Goal: Task Accomplishment & Management: Use online tool/utility

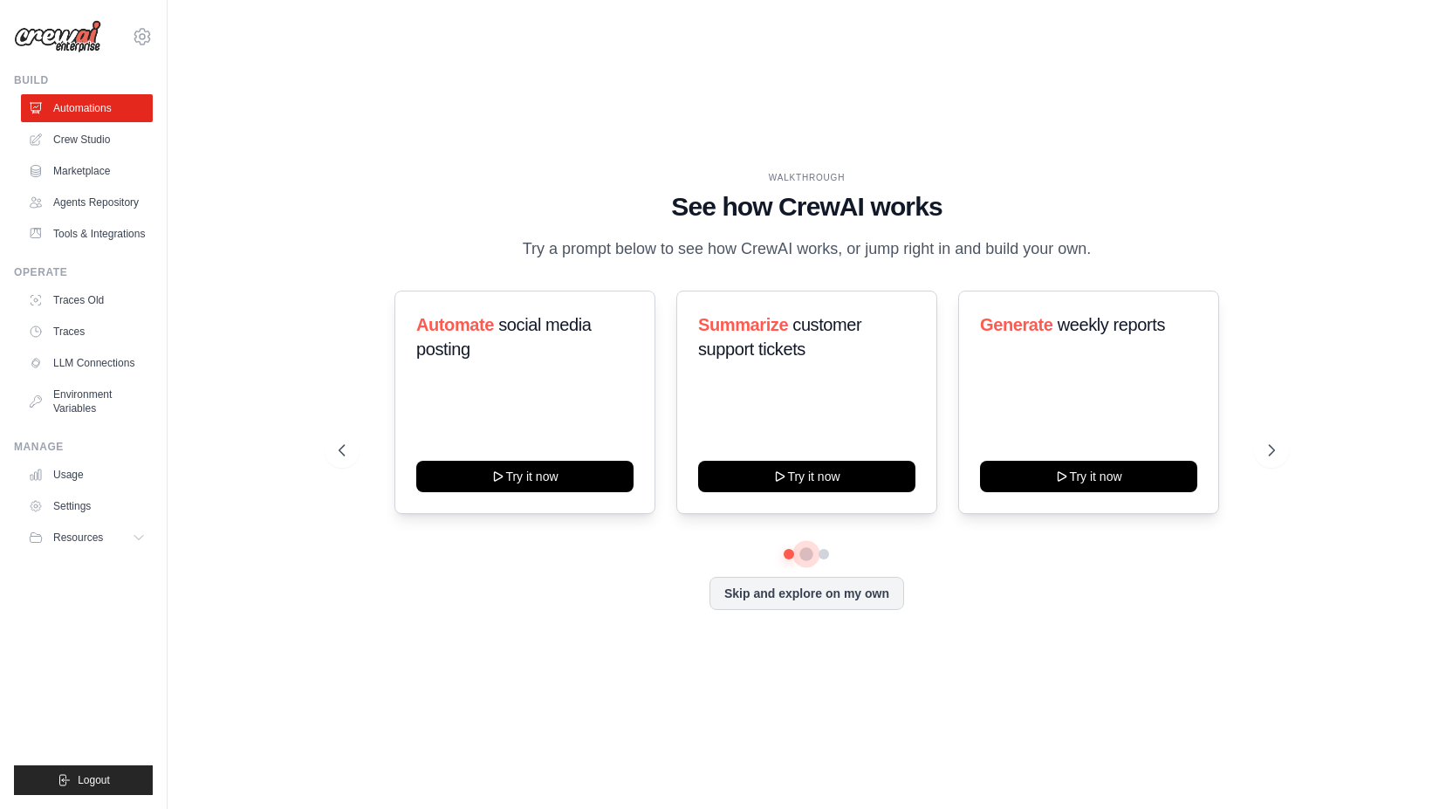
click at [804, 557] on button at bounding box center [807, 554] width 14 height 14
click at [825, 556] on button at bounding box center [825, 554] width 14 height 14
click at [128, 207] on link "Agents Repository" at bounding box center [89, 203] width 132 height 28
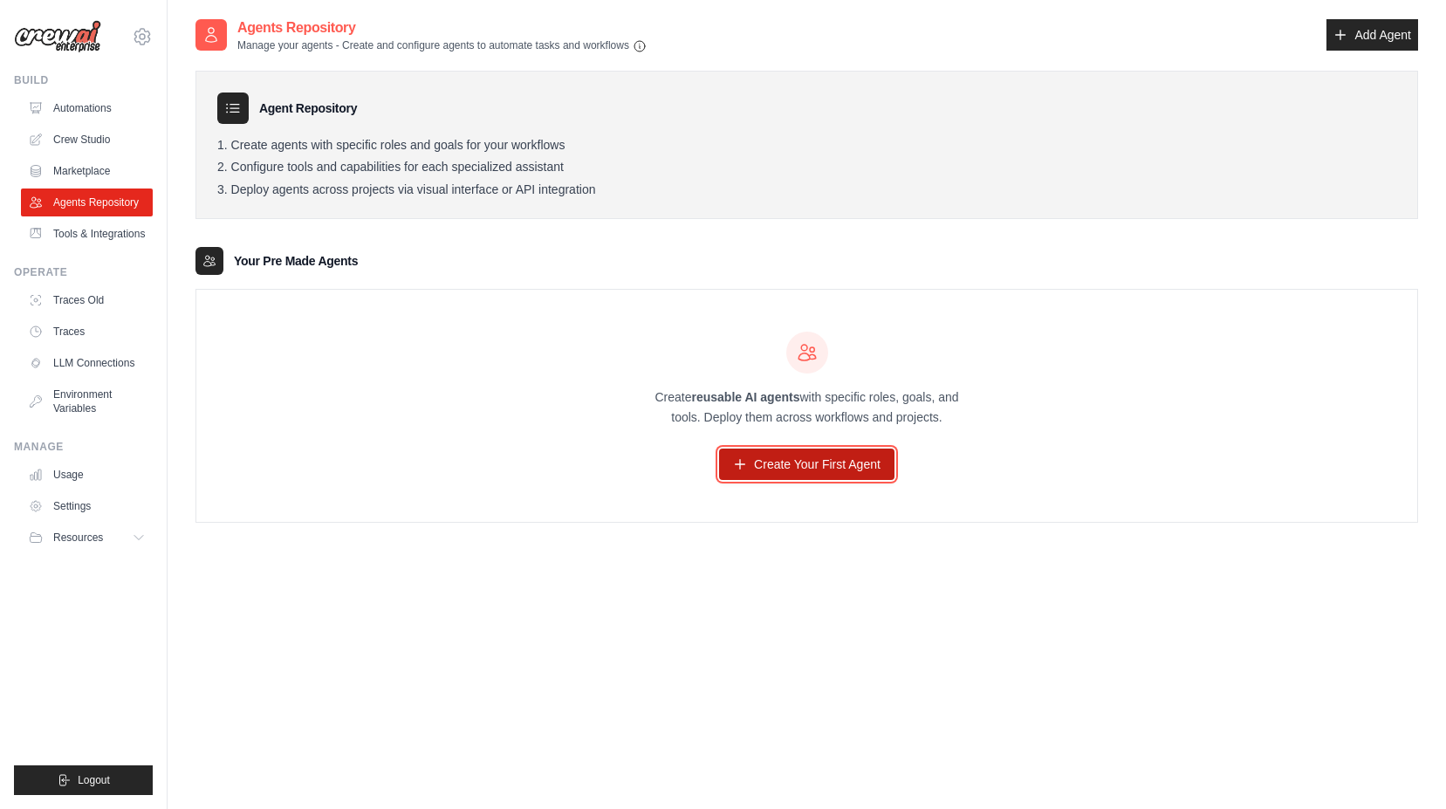
click at [835, 470] on link "Create Your First Agent" at bounding box center [806, 464] width 175 height 31
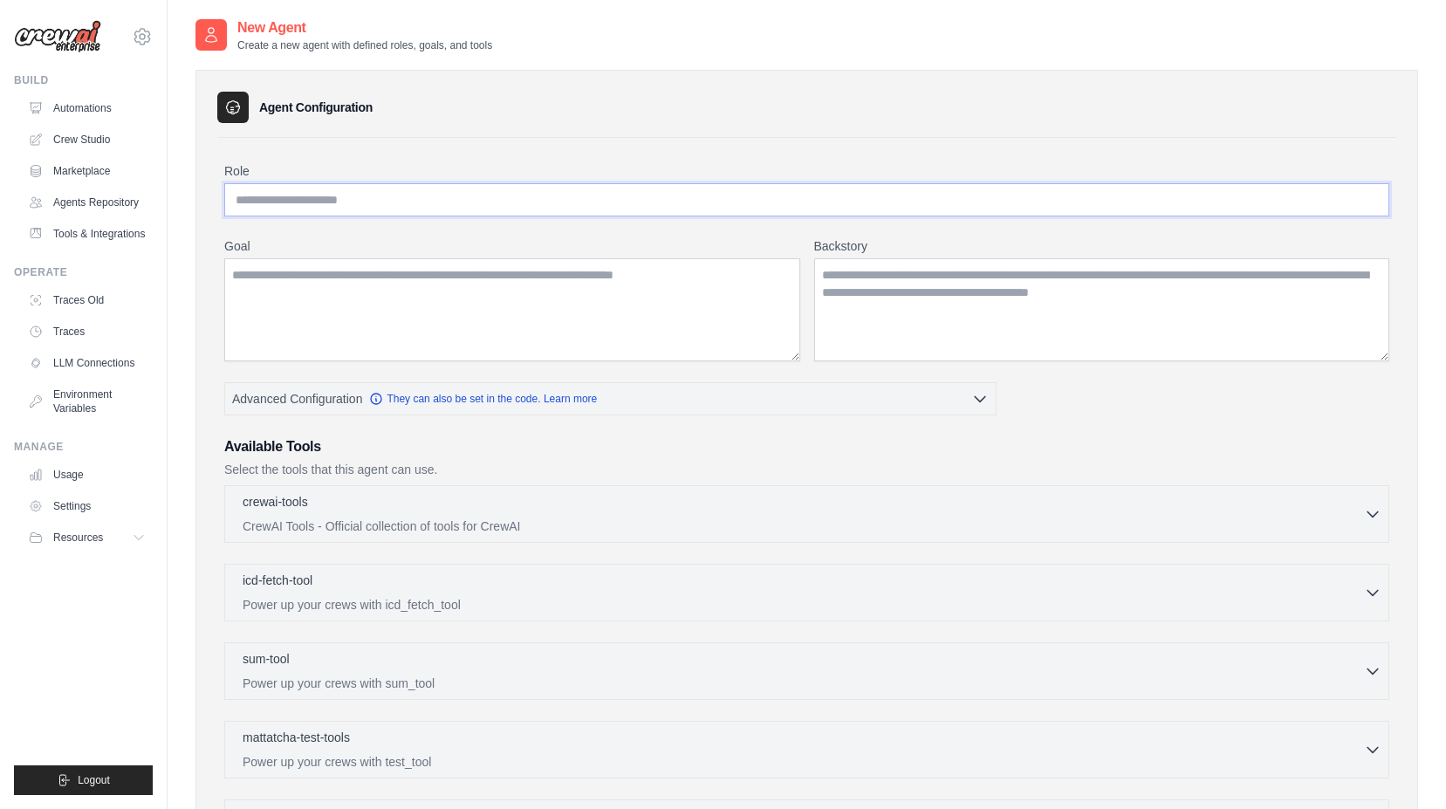
click at [601, 215] on input "Role" at bounding box center [806, 199] width 1165 height 33
click at [598, 295] on textarea "Goal" at bounding box center [512, 309] width 576 height 103
click at [983, 290] on textarea "Backstory" at bounding box center [1102, 309] width 576 height 103
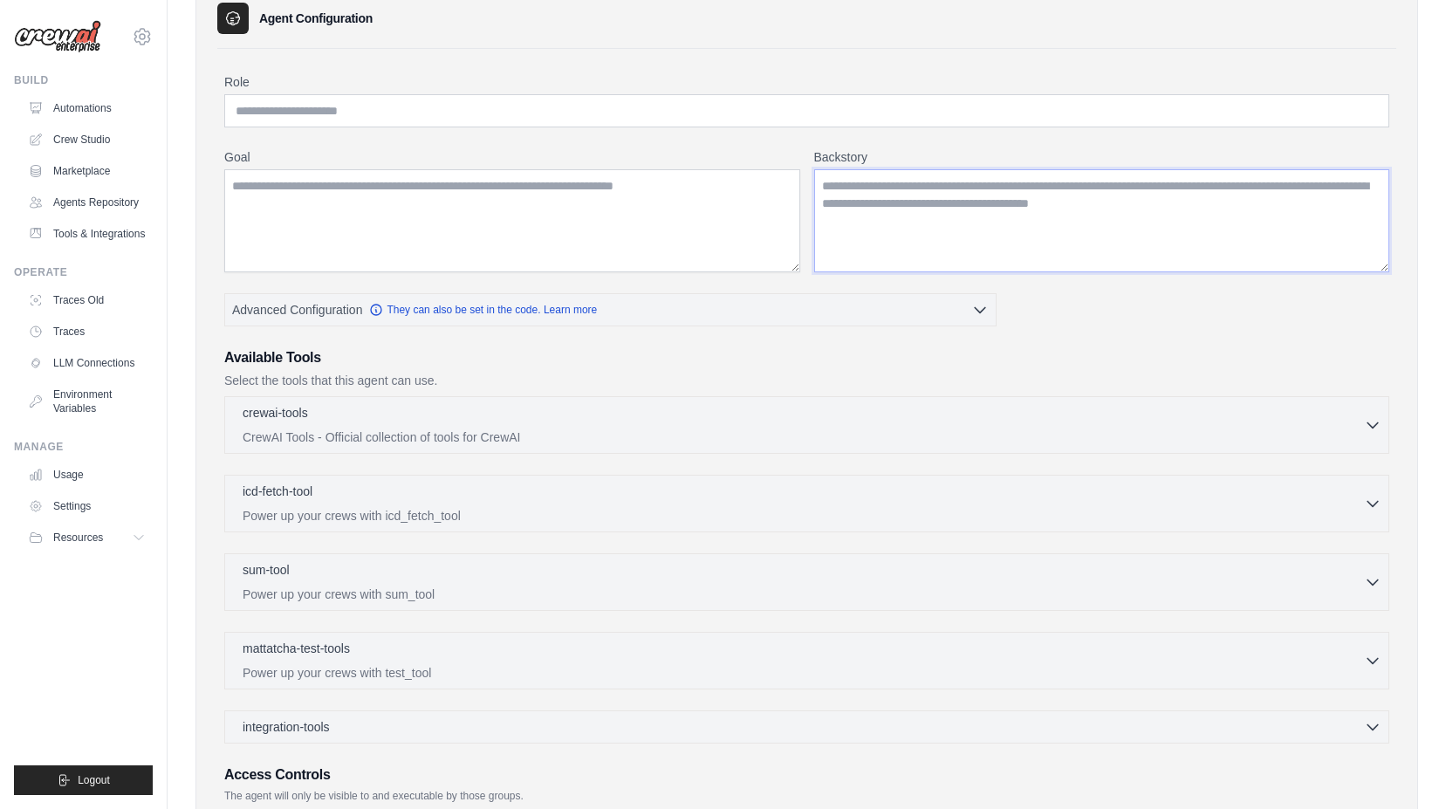
scroll to position [260, 0]
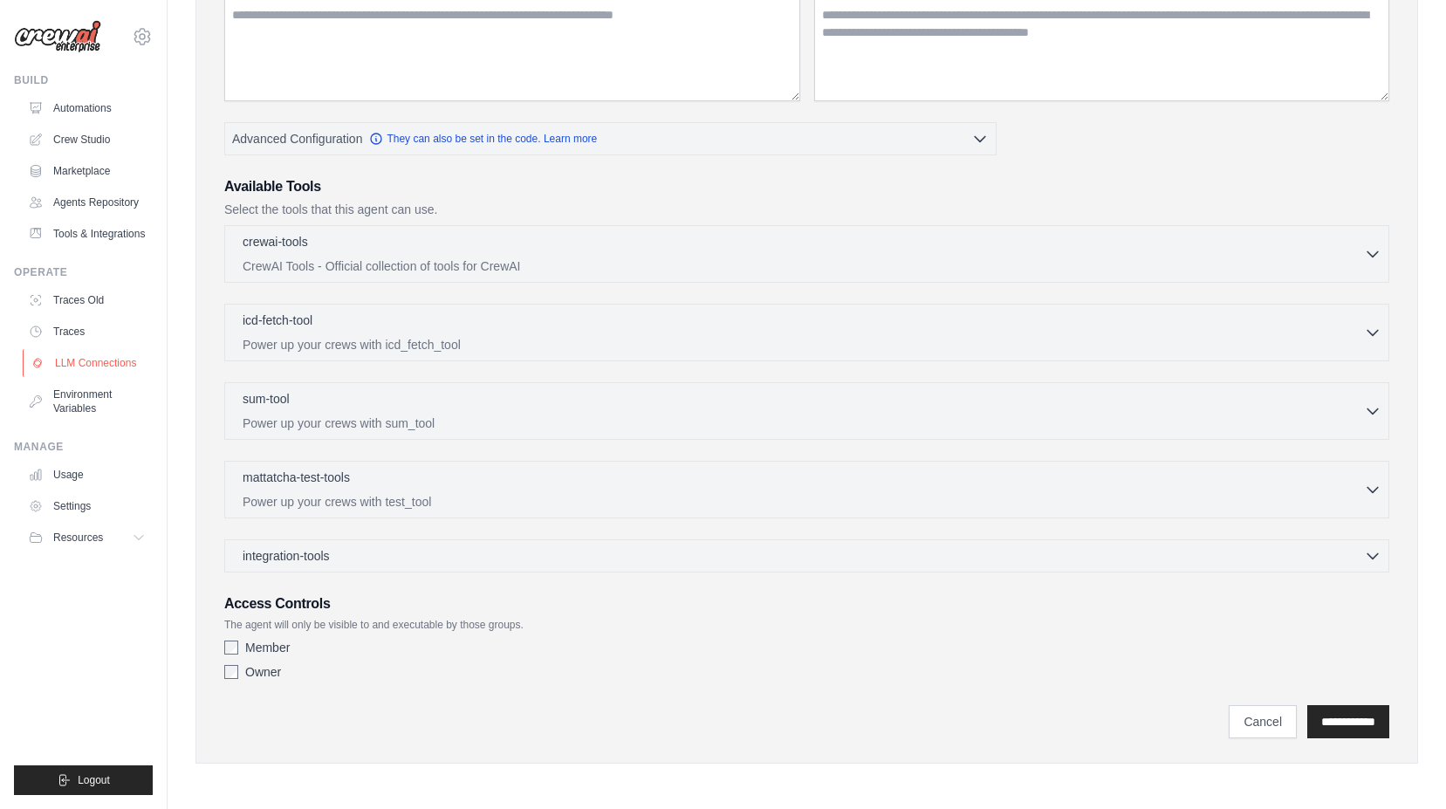
click at [93, 364] on link "LLM Connections" at bounding box center [89, 363] width 132 height 28
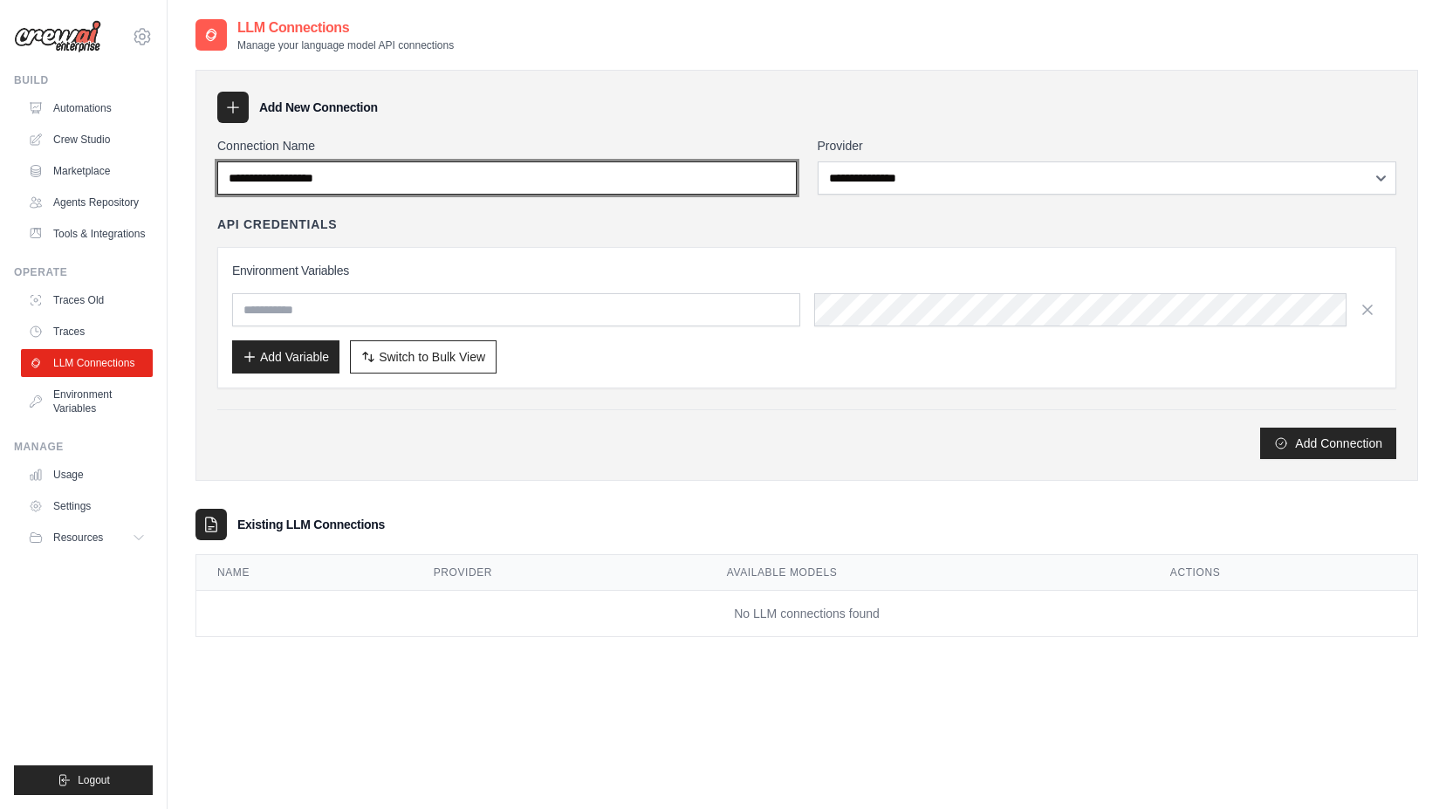
click at [326, 182] on input "Connection Name" at bounding box center [507, 177] width 580 height 33
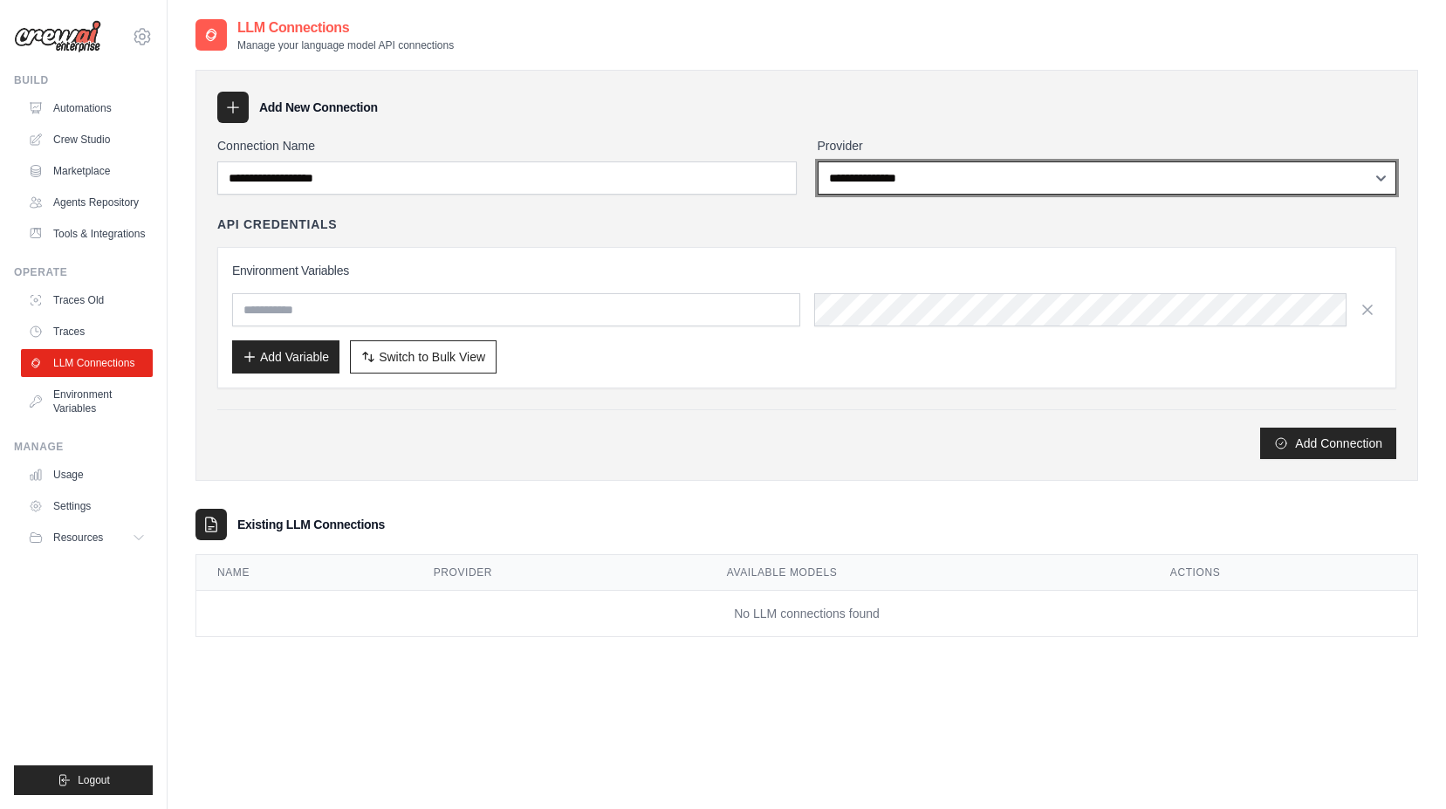
click at [843, 180] on select "**********" at bounding box center [1108, 177] width 580 height 33
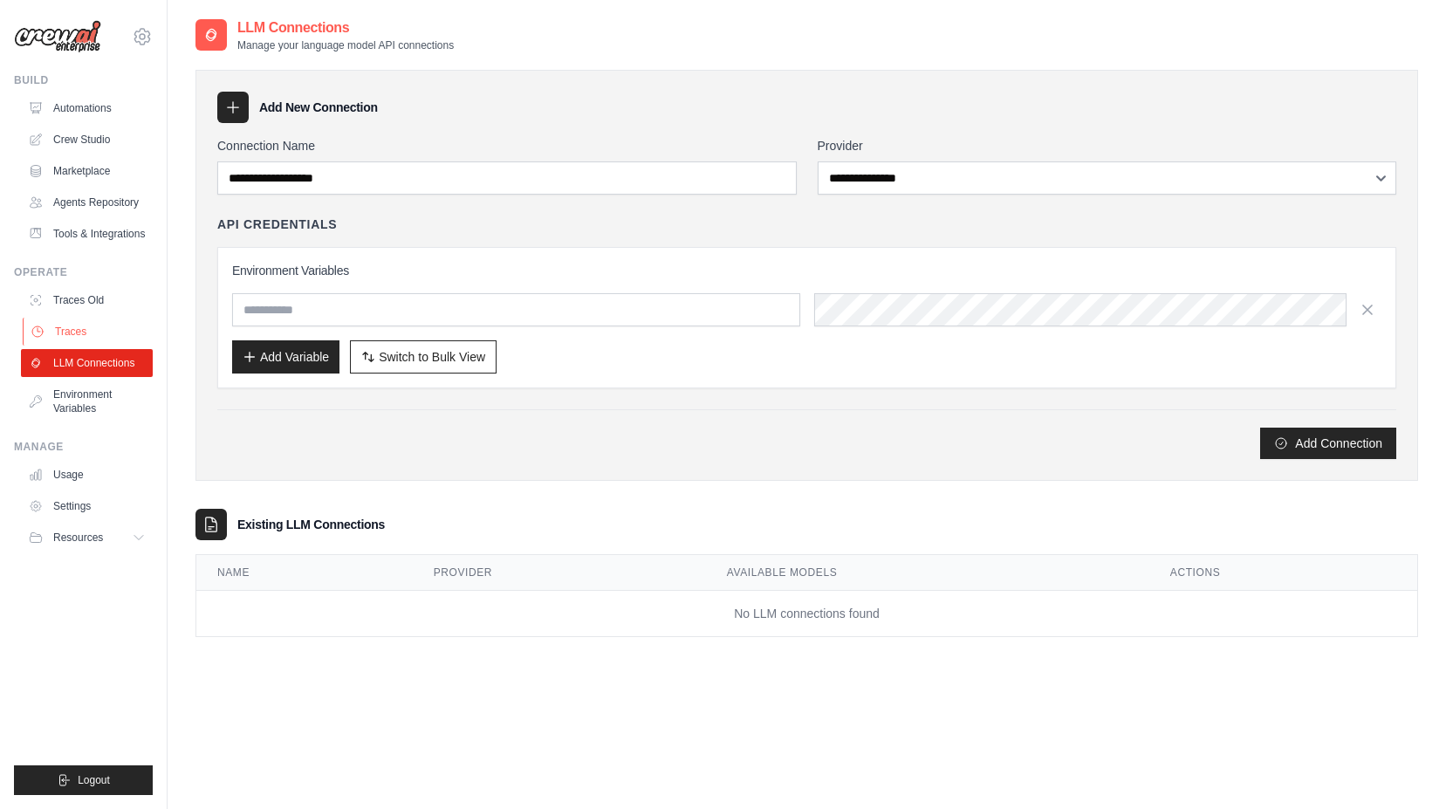
click at [93, 326] on link "Traces" at bounding box center [89, 332] width 132 height 28
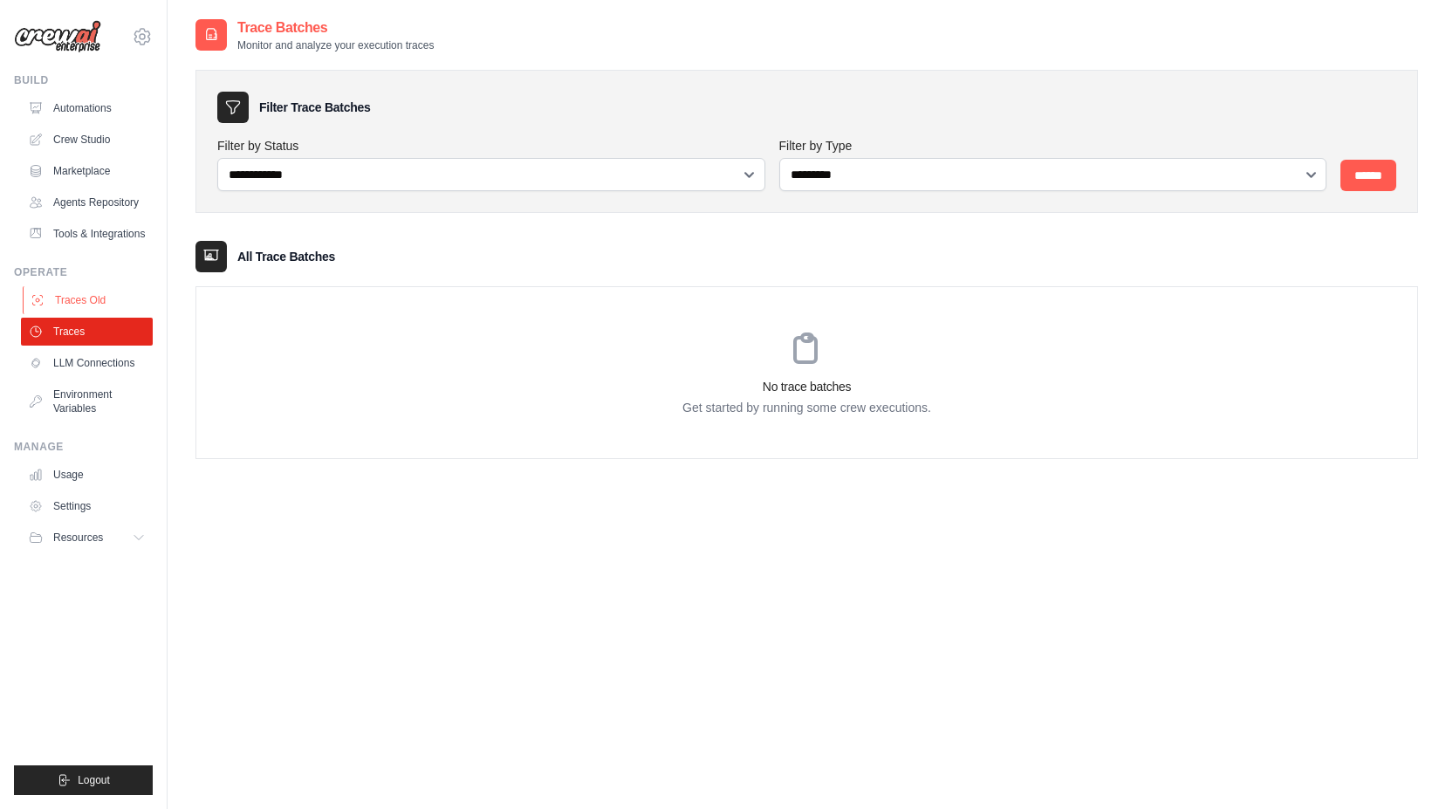
click at [92, 307] on link "Traces Old" at bounding box center [89, 300] width 132 height 28
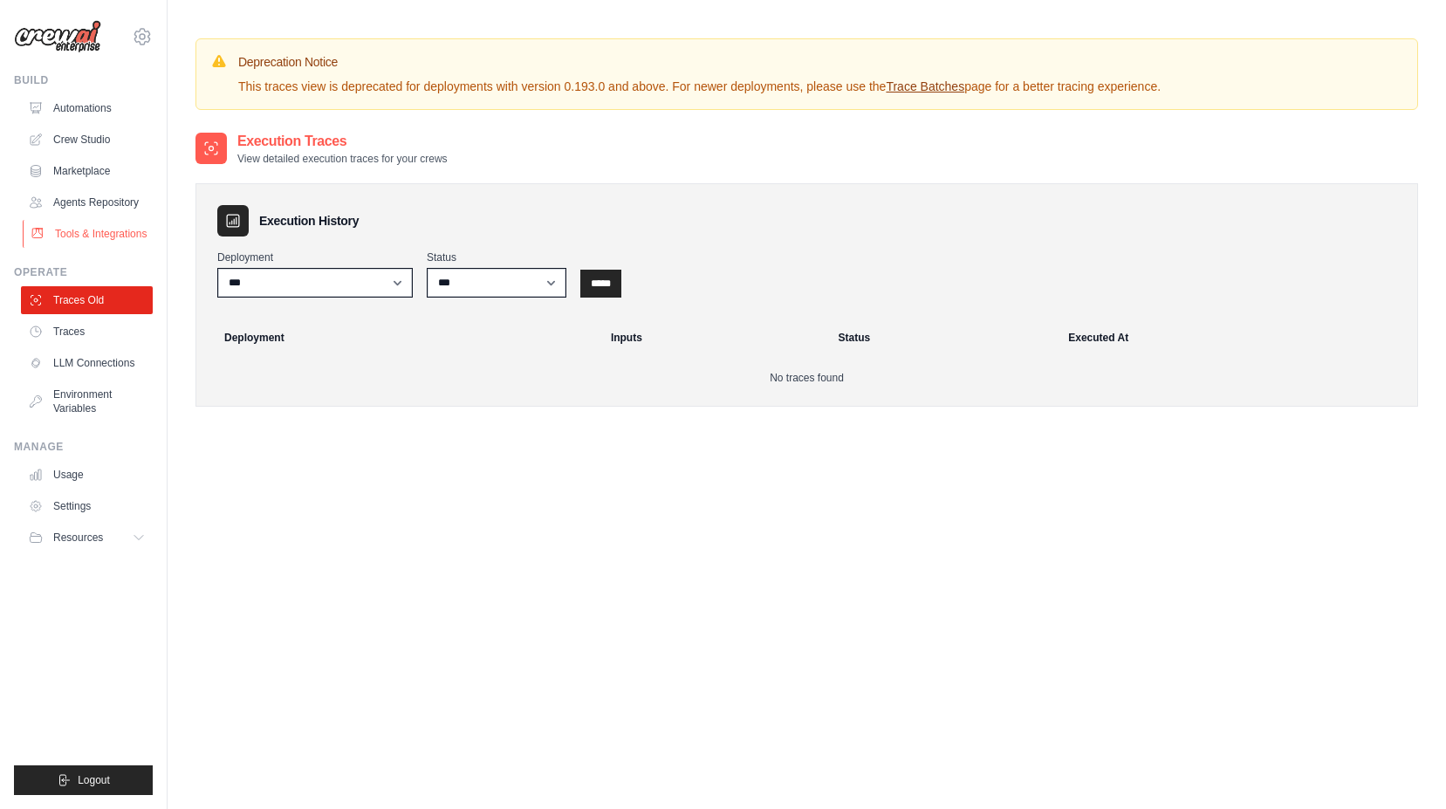
click at [94, 240] on link "Tools & Integrations" at bounding box center [89, 234] width 132 height 28
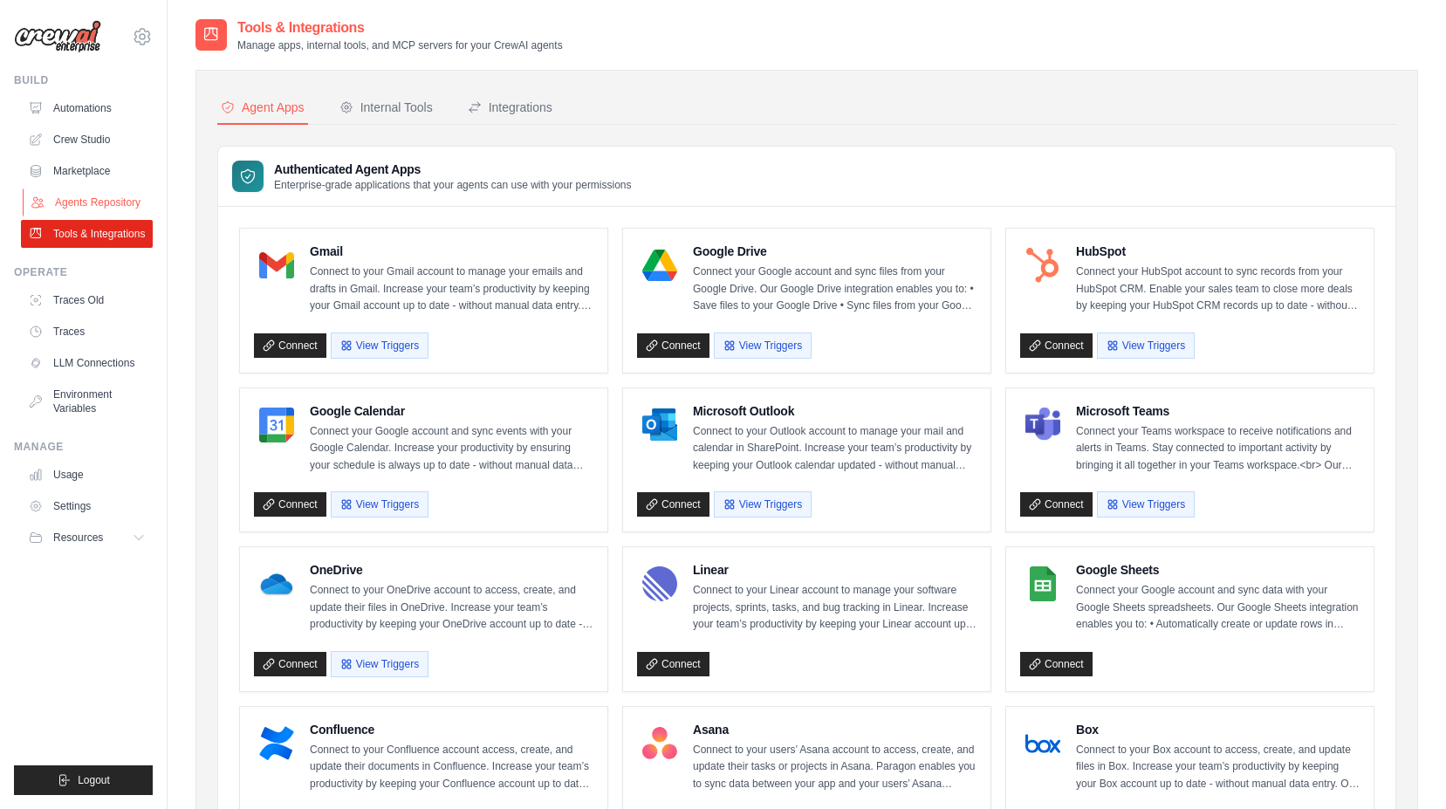
click at [99, 189] on link "Agents Repository" at bounding box center [89, 203] width 132 height 28
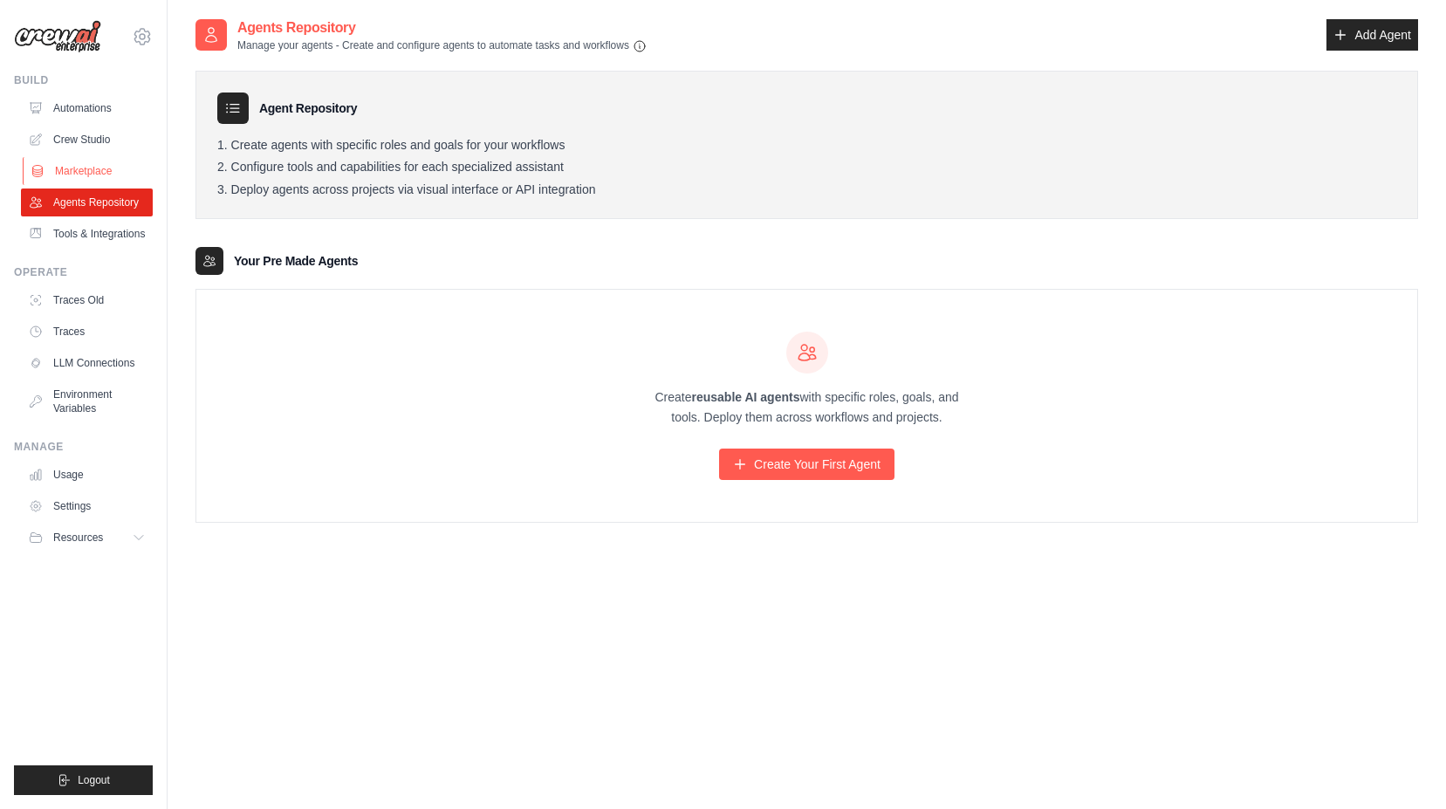
click at [91, 169] on link "Marketplace" at bounding box center [89, 171] width 132 height 28
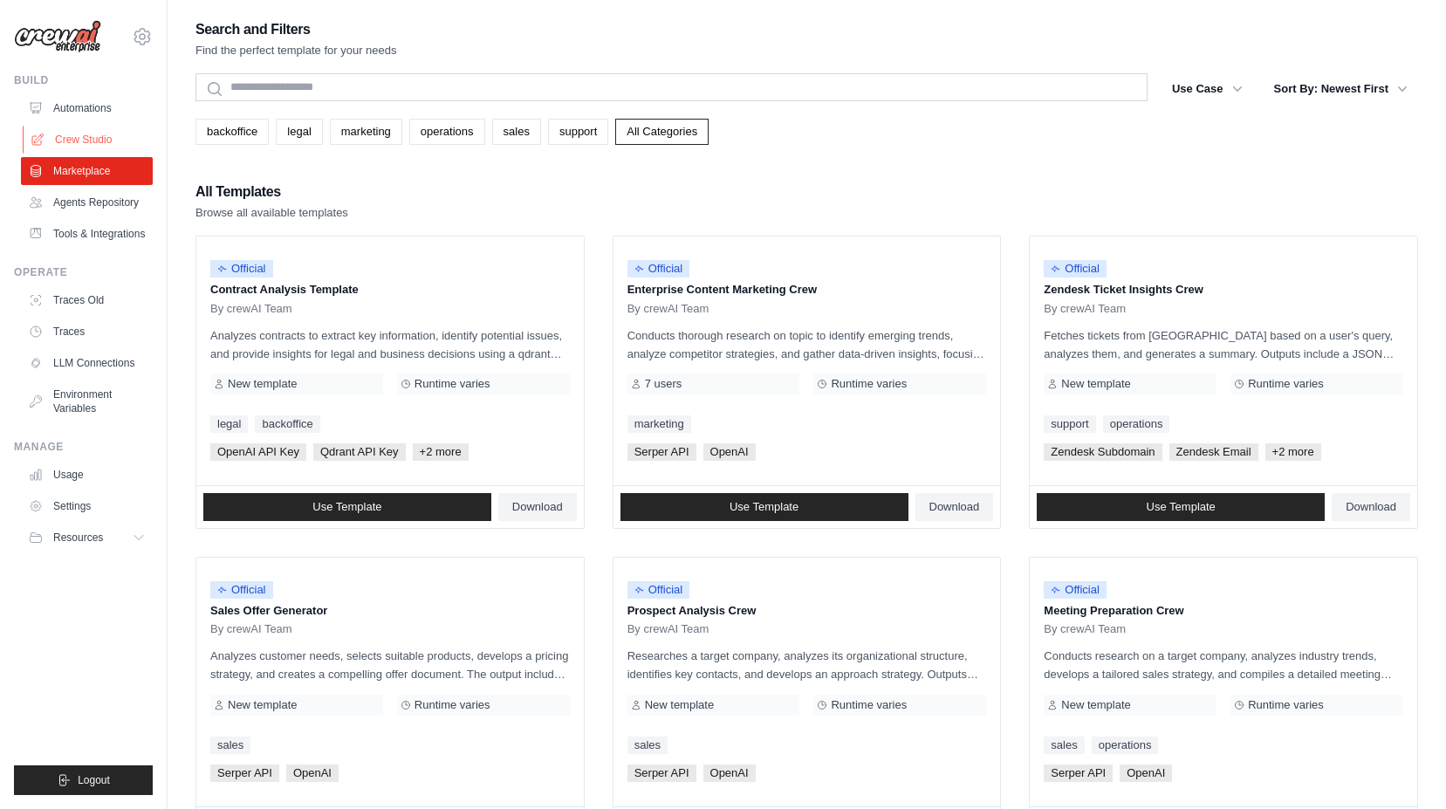
click at [93, 134] on link "Crew Studio" at bounding box center [89, 140] width 132 height 28
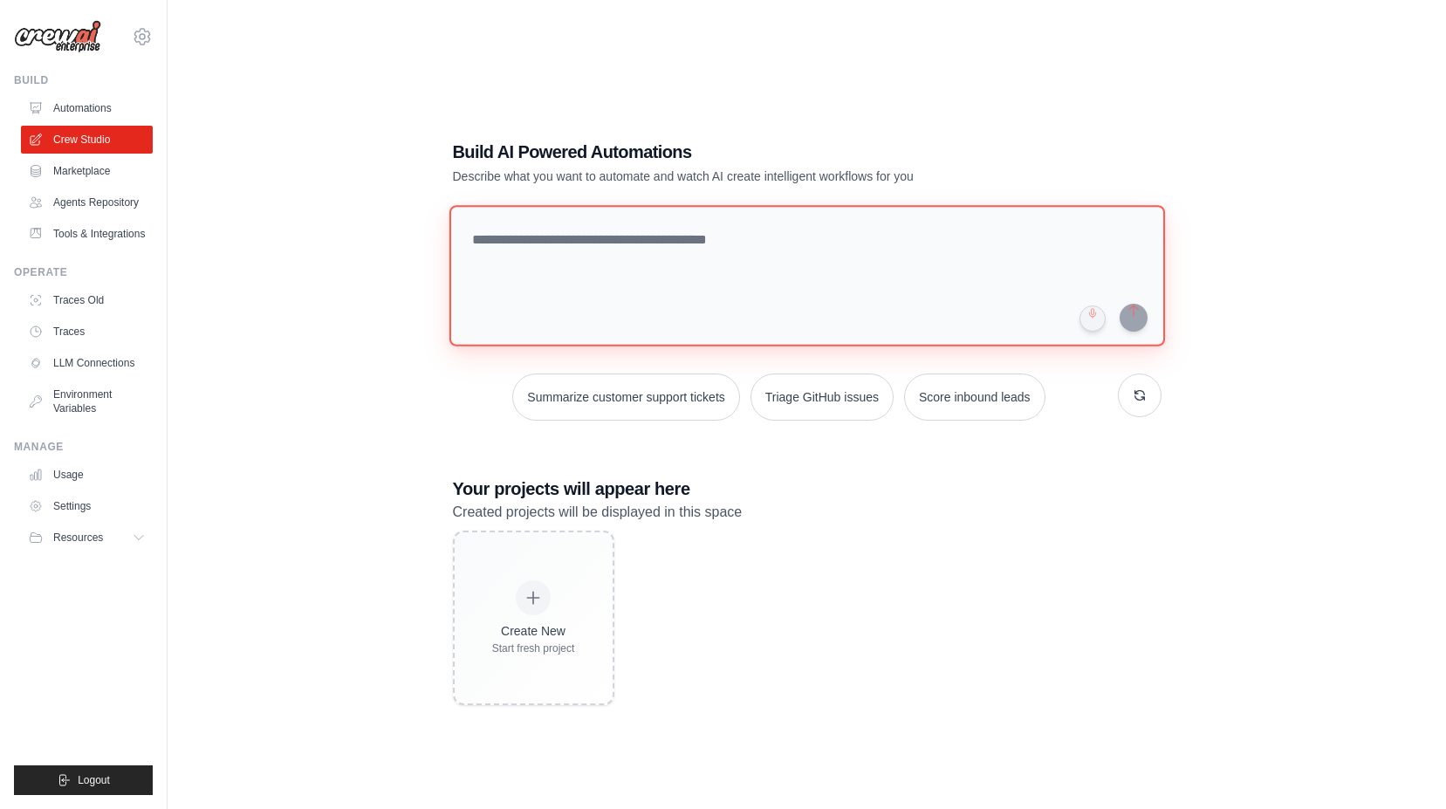
click at [586, 273] on textarea at bounding box center [807, 275] width 716 height 141
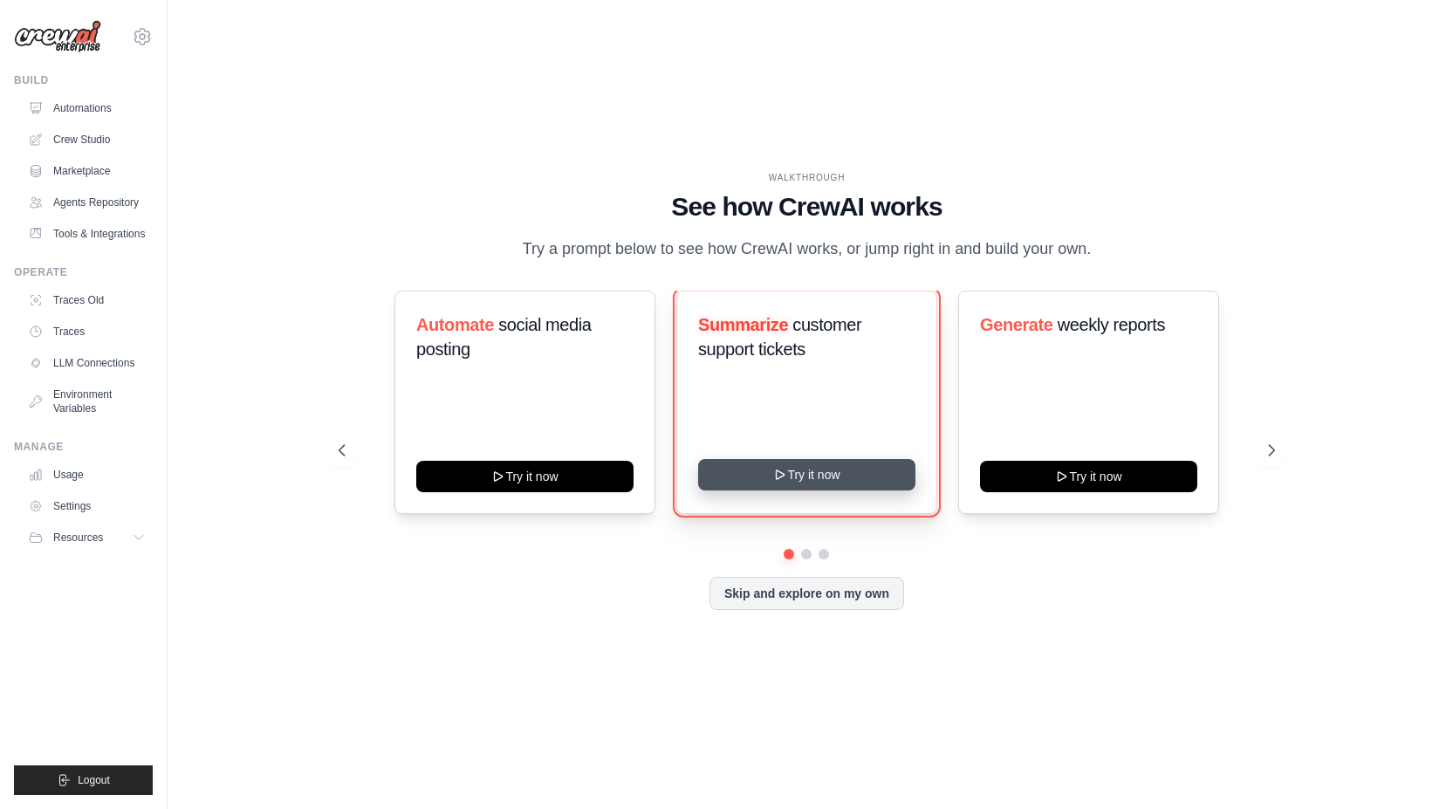
click at [725, 471] on button "Try it now" at bounding box center [806, 474] width 217 height 31
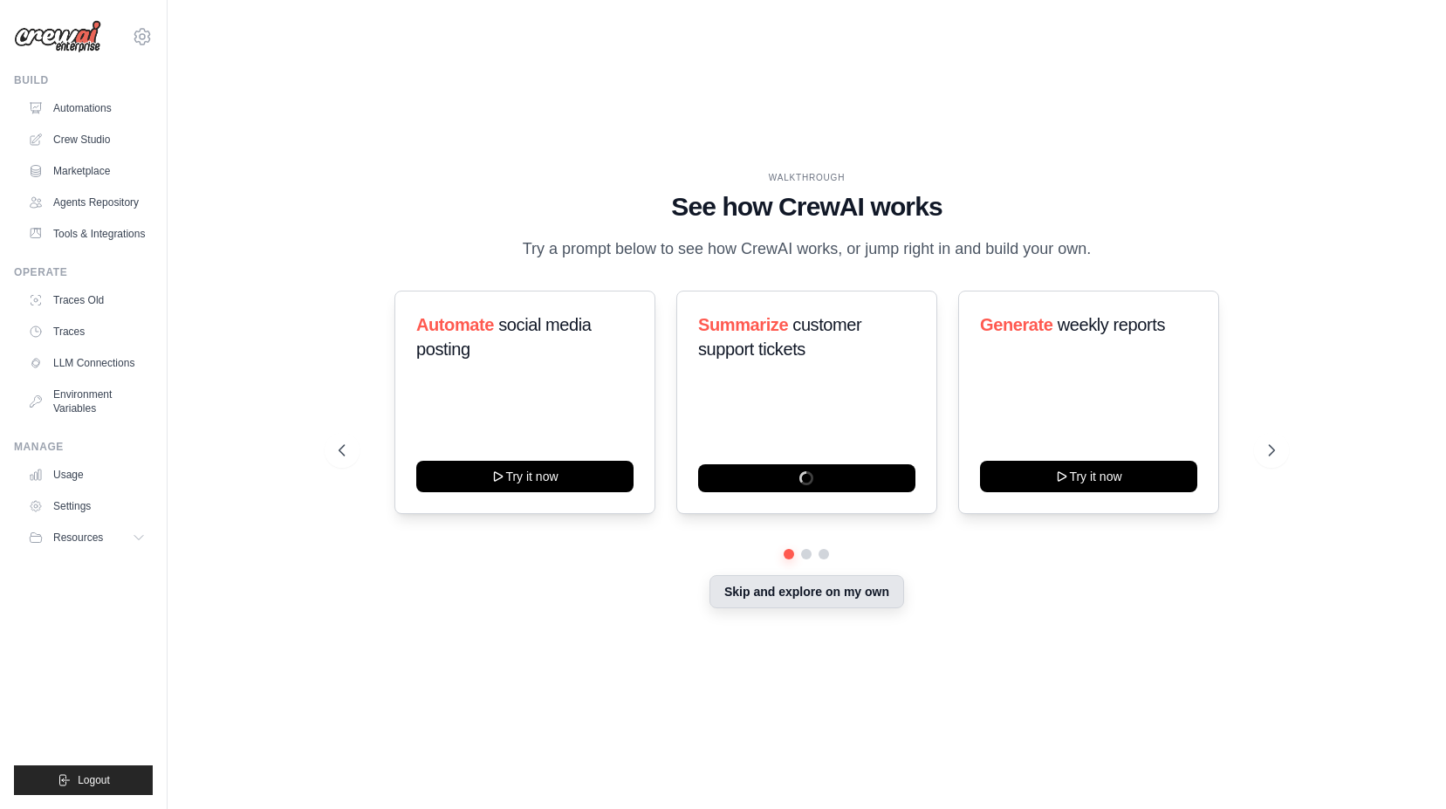
click at [795, 592] on button "Skip and explore on my own" at bounding box center [807, 591] width 195 height 33
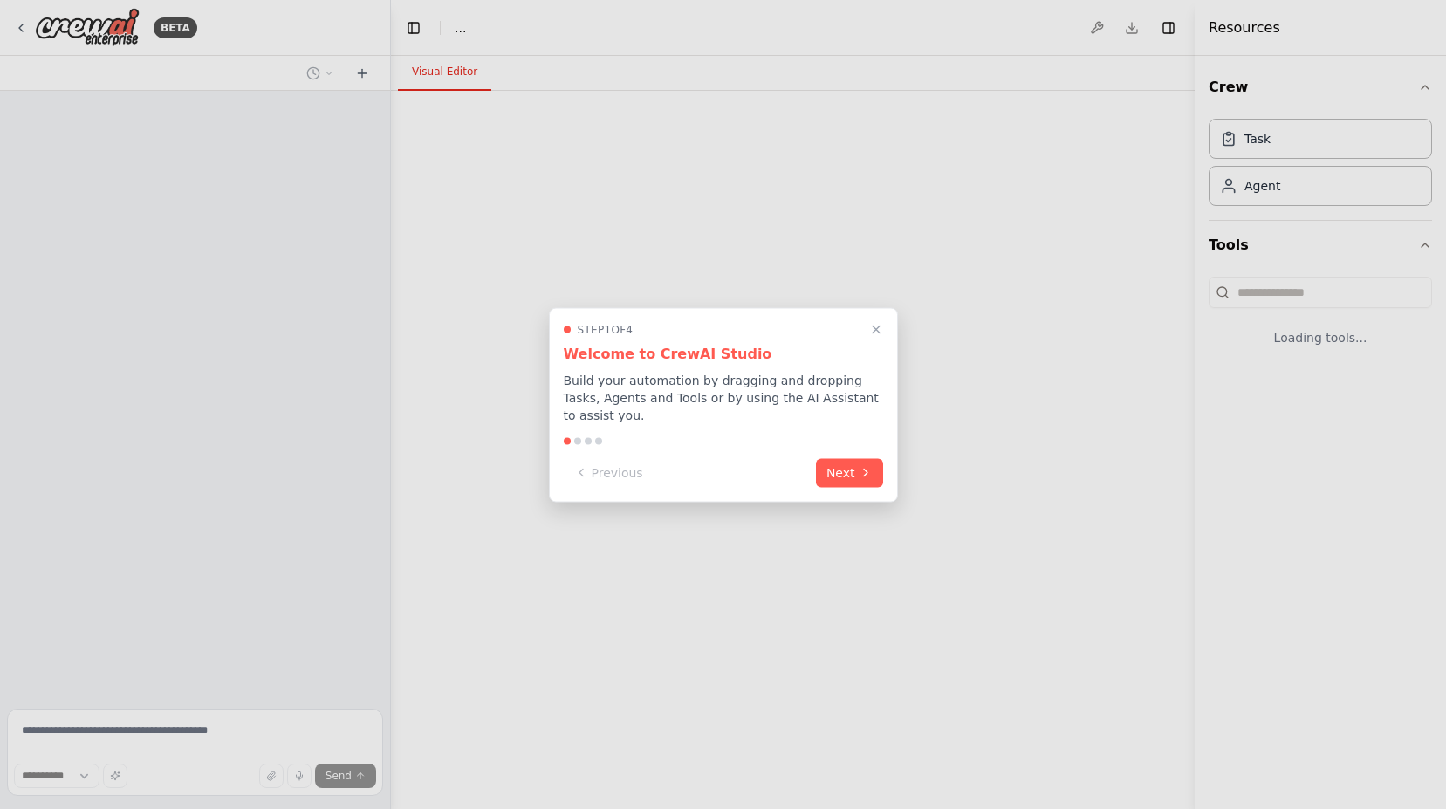
select select "****"
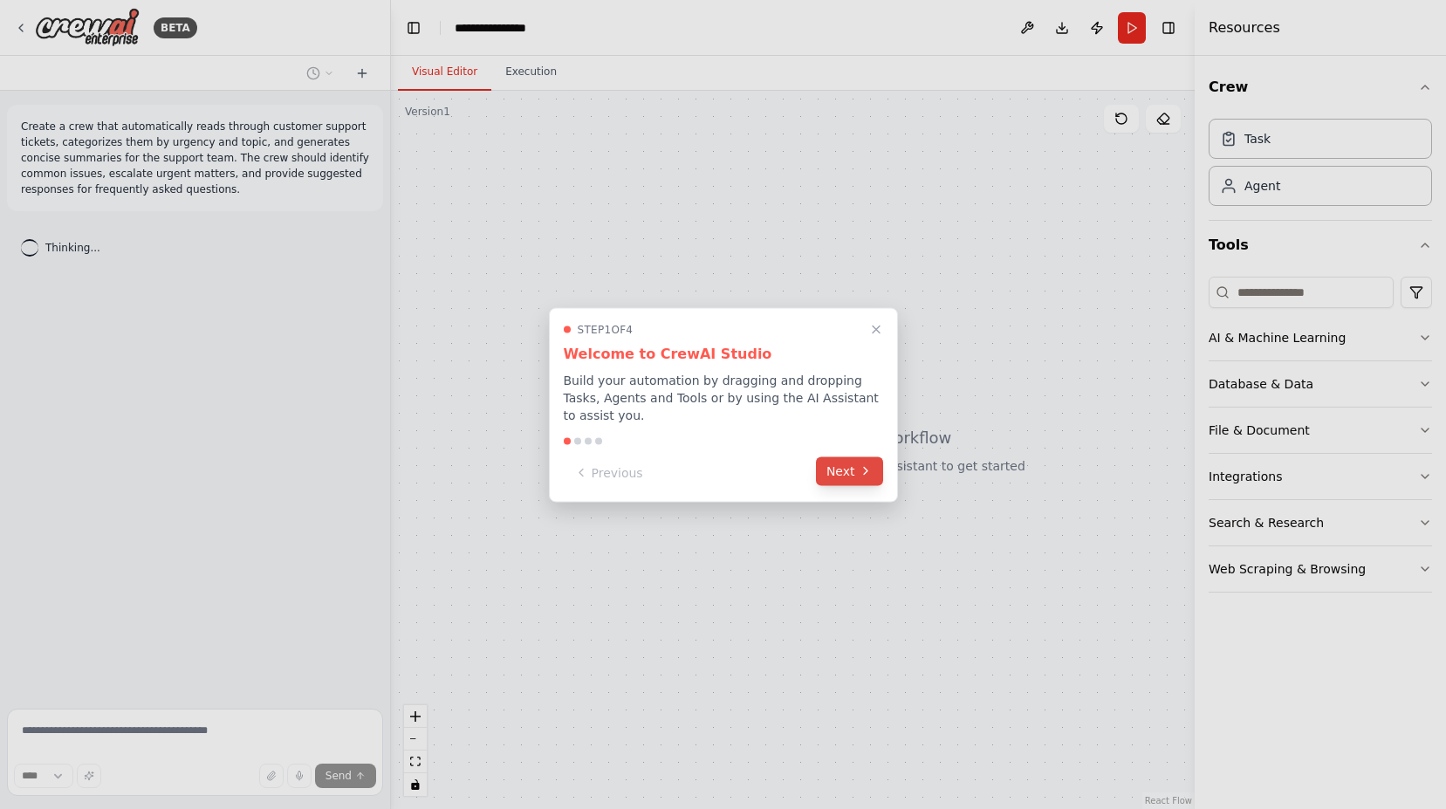
click at [860, 473] on icon at bounding box center [866, 471] width 14 height 14
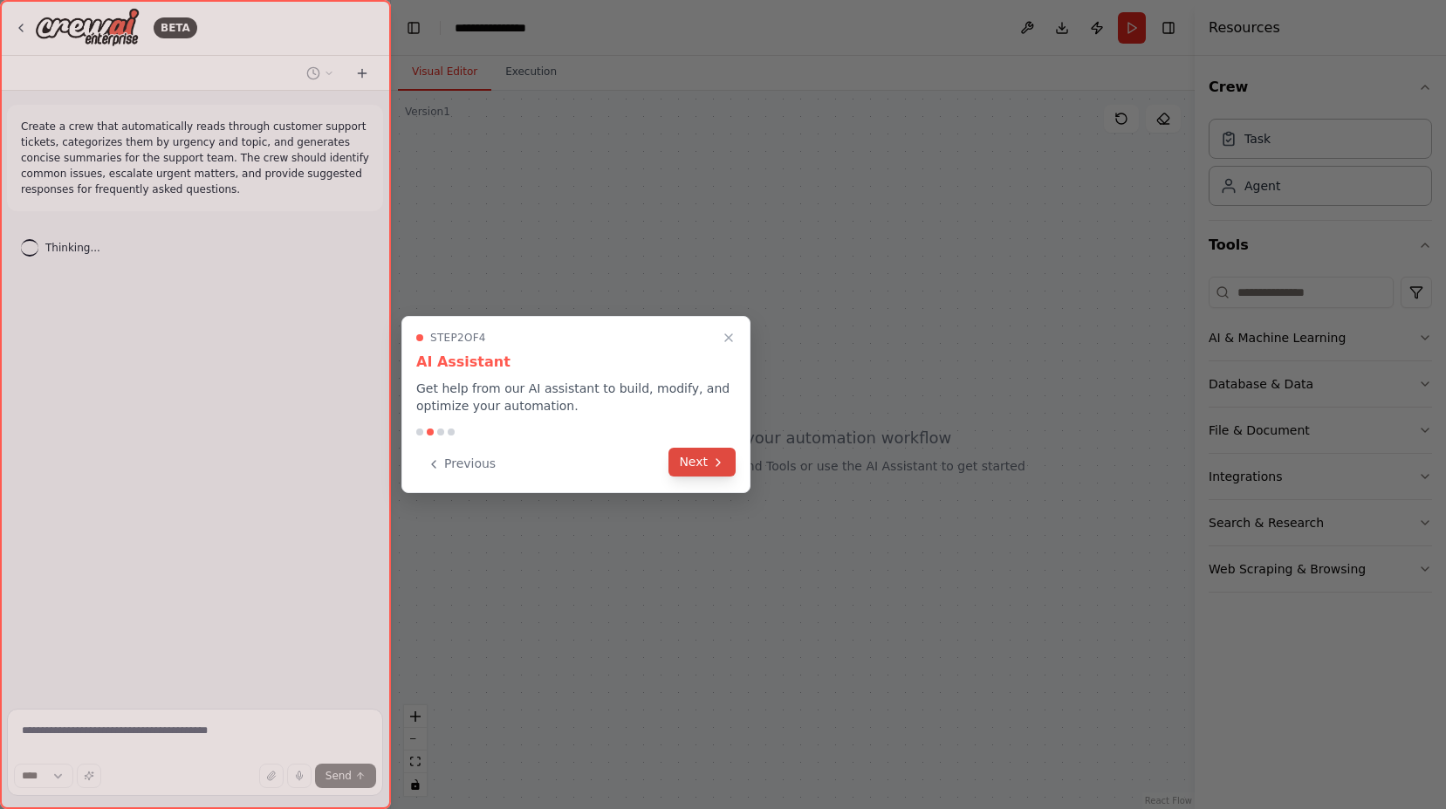
click at [713, 457] on icon at bounding box center [718, 463] width 14 height 14
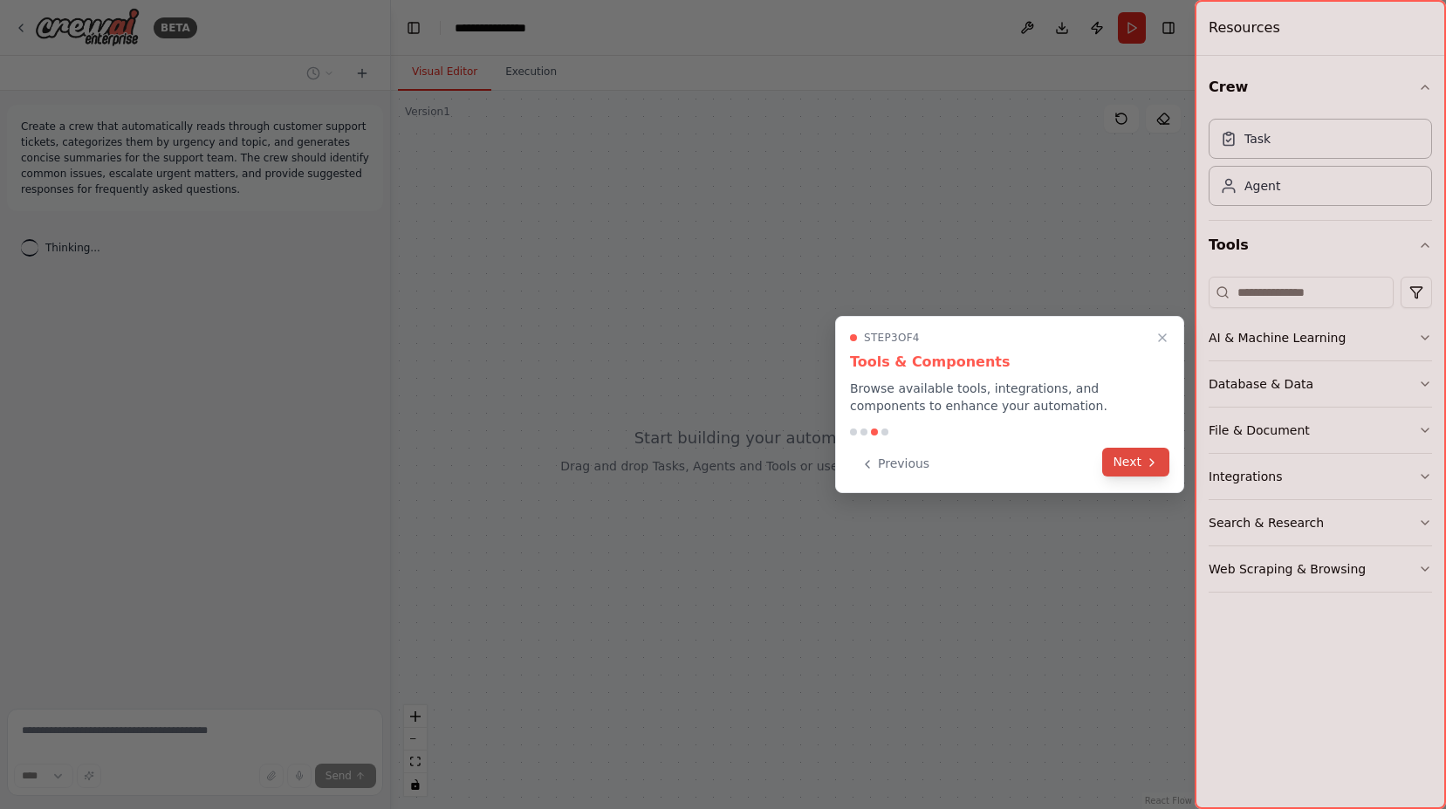
click at [1130, 472] on button "Next" at bounding box center [1136, 462] width 67 height 29
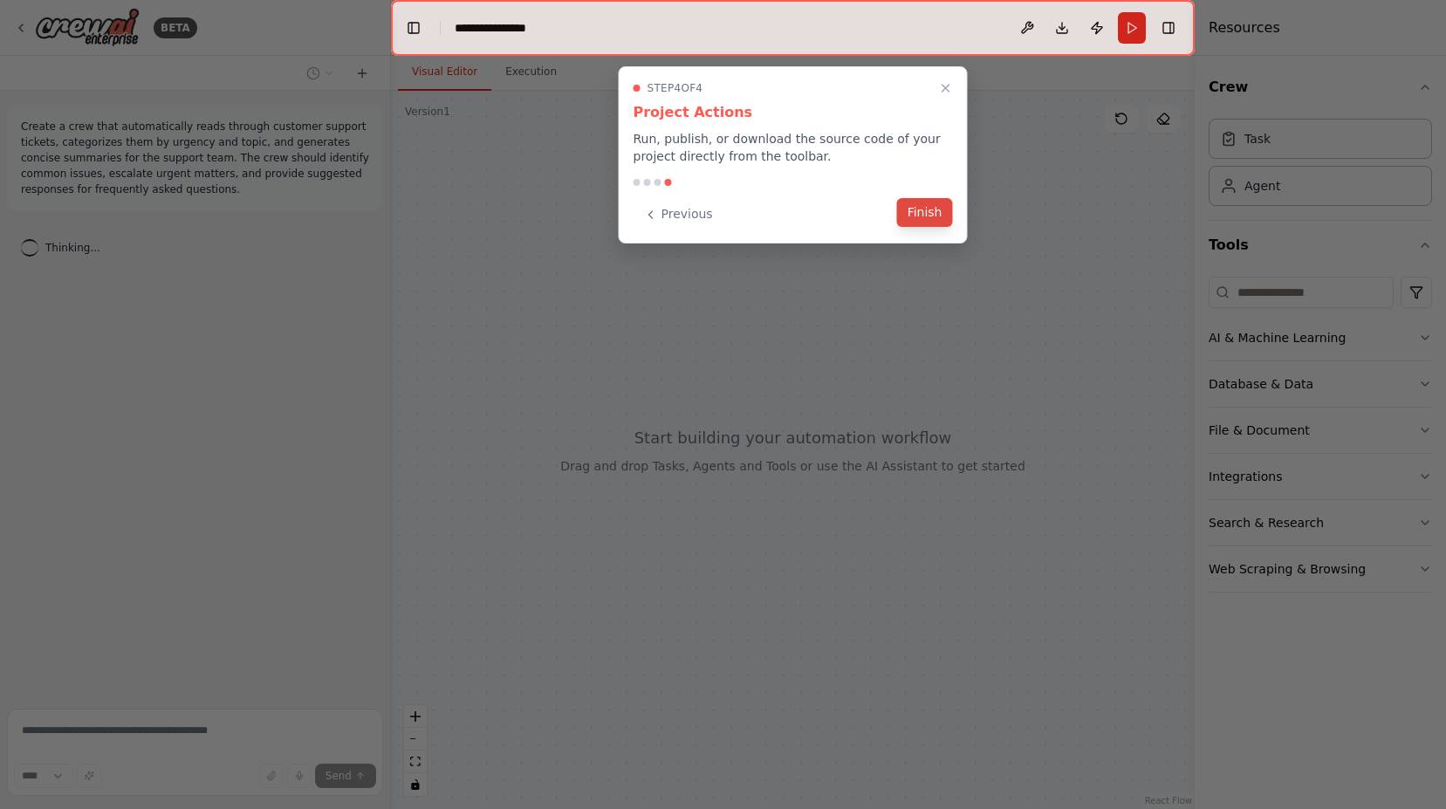
click at [940, 214] on button "Finish" at bounding box center [925, 212] width 56 height 29
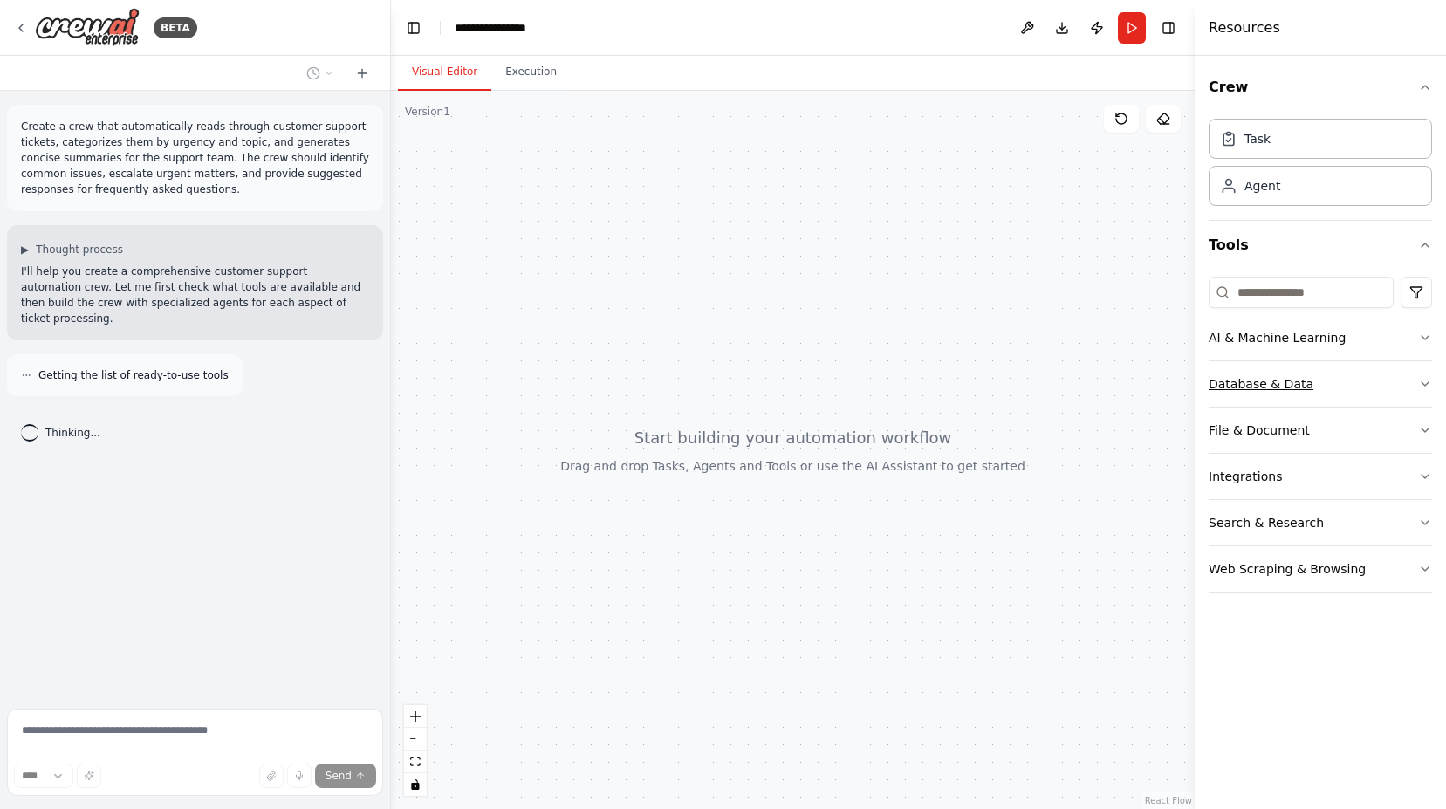
click at [1266, 388] on div "Database & Data" at bounding box center [1261, 383] width 105 height 17
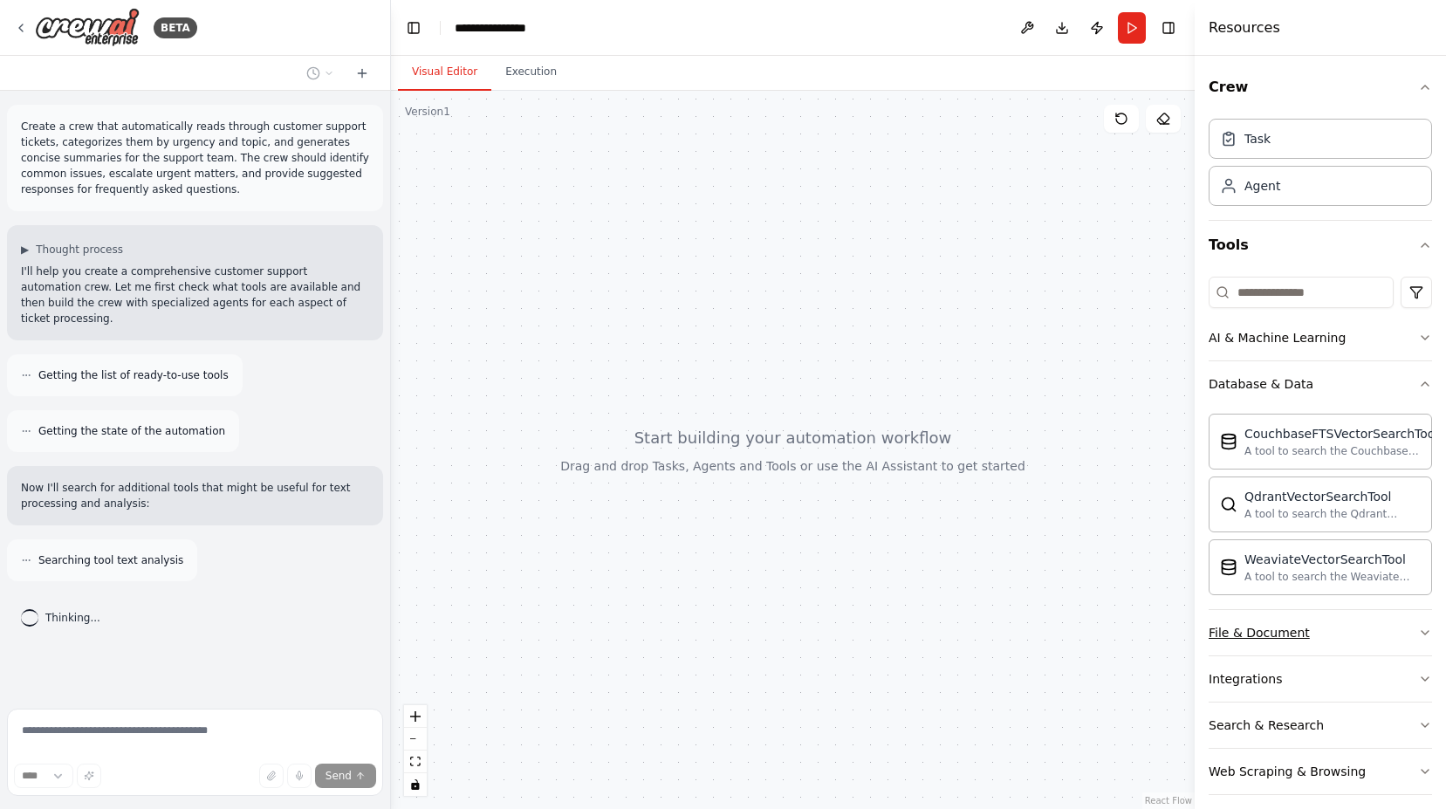
click at [1323, 633] on button "File & Document" at bounding box center [1320, 632] width 223 height 45
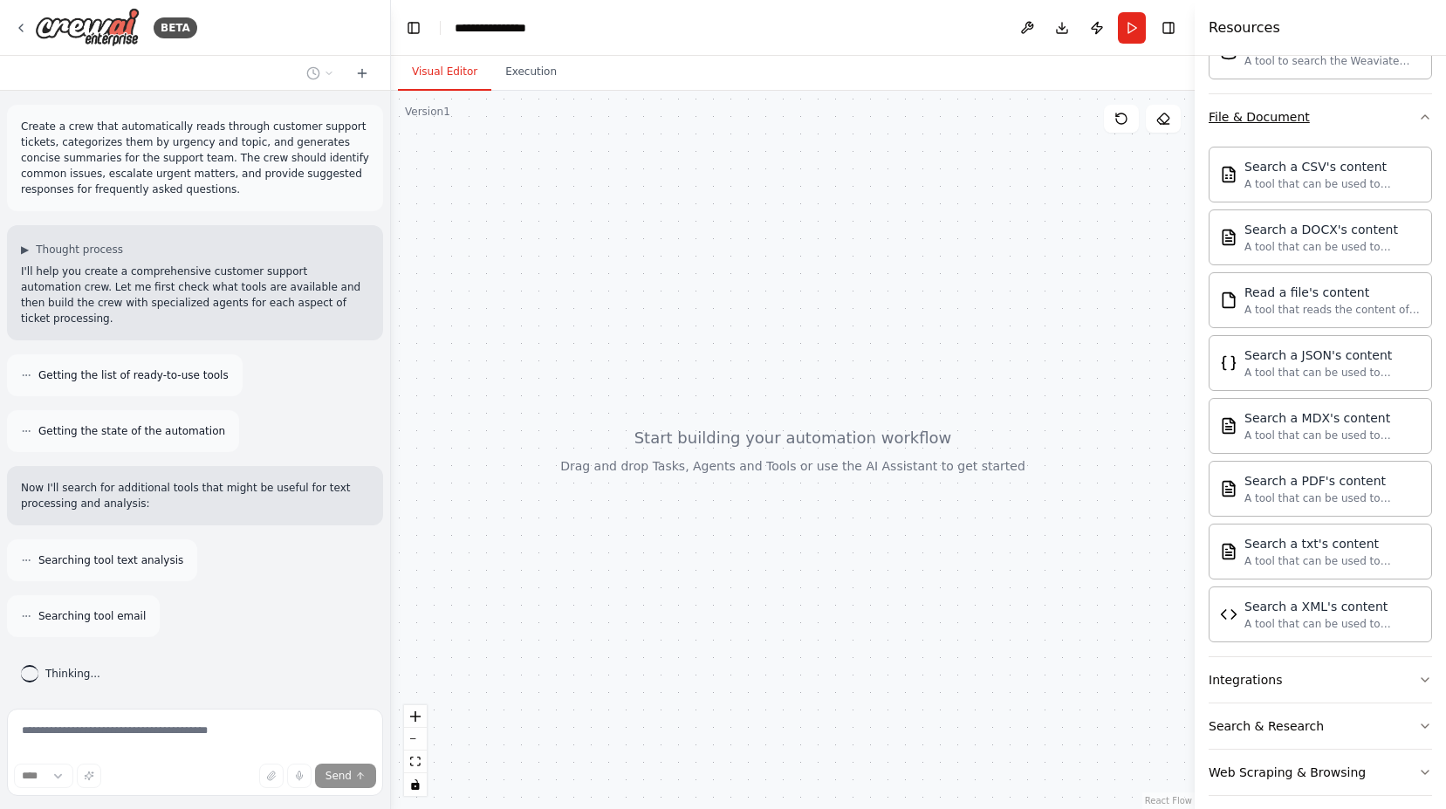
scroll to position [517, 0]
click at [1323, 181] on div "A tool that can be used to semantic search a query from a CSV's content." at bounding box center [1333, 182] width 176 height 14
click at [1294, 178] on div "A tool that can be used to semantic search a query from a CSV's content." at bounding box center [1333, 182] width 176 height 14
drag, startPoint x: 1294, startPoint y: 178, endPoint x: 725, endPoint y: 237, distance: 571.3
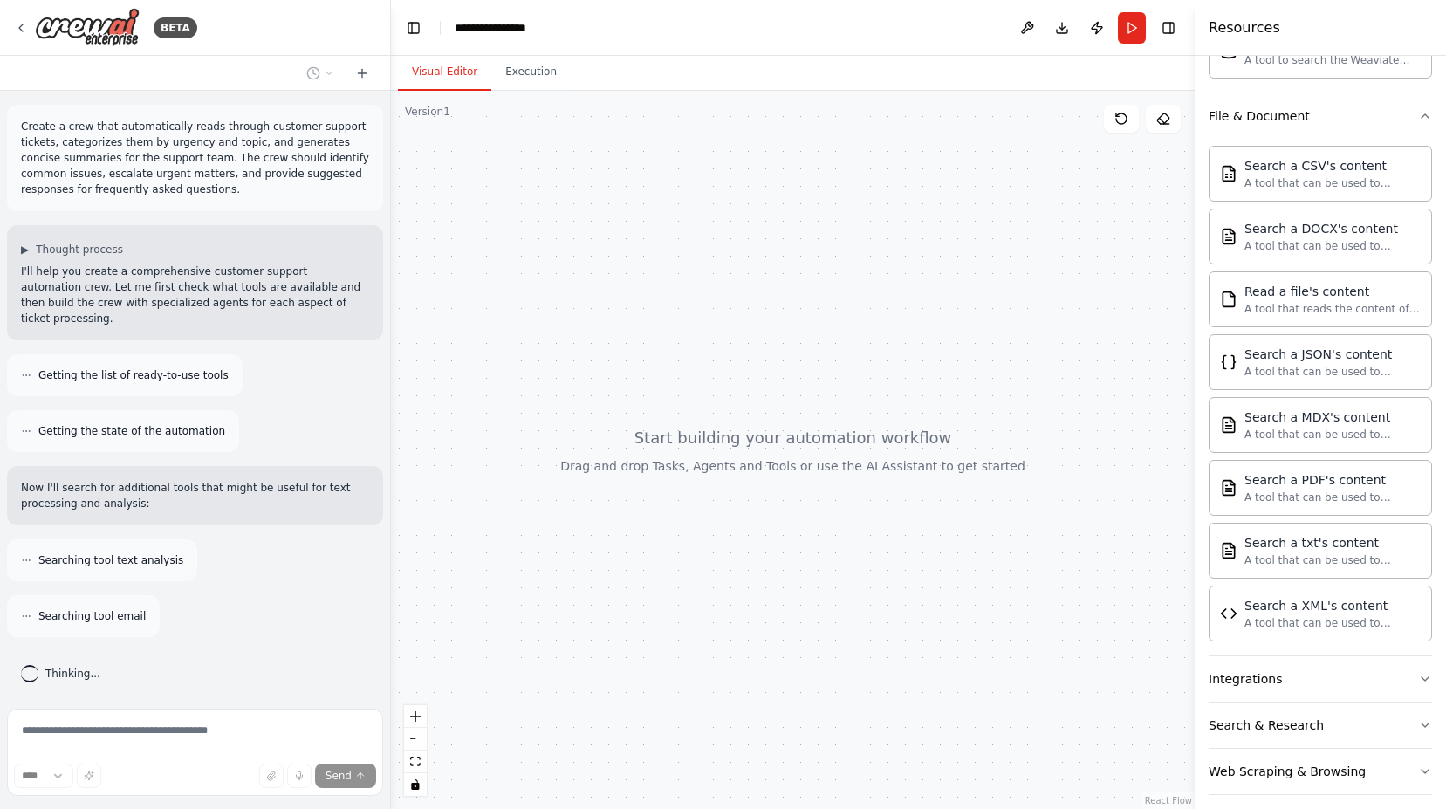
click at [725, 237] on div "**********" at bounding box center [723, 404] width 1446 height 809
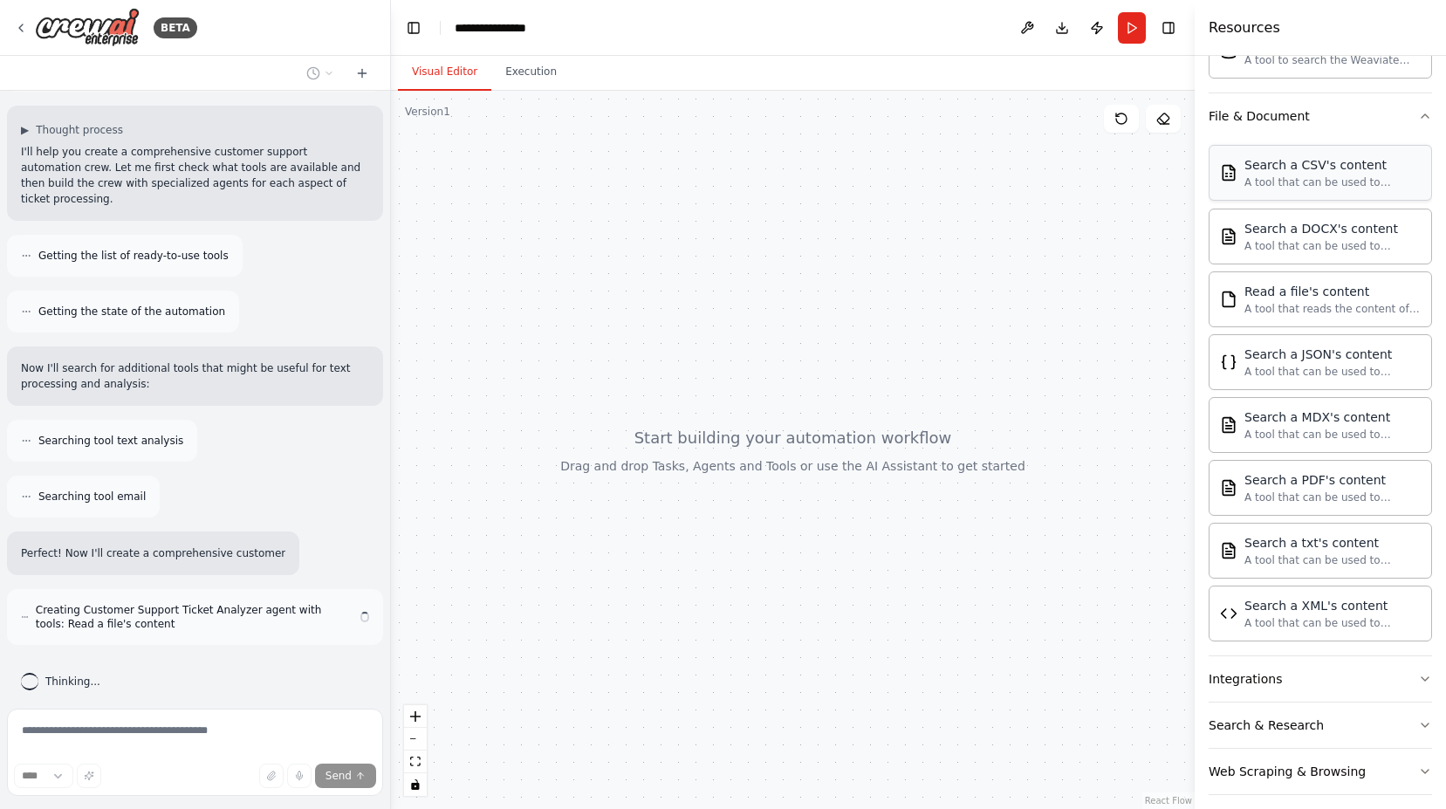
scroll to position [135, 0]
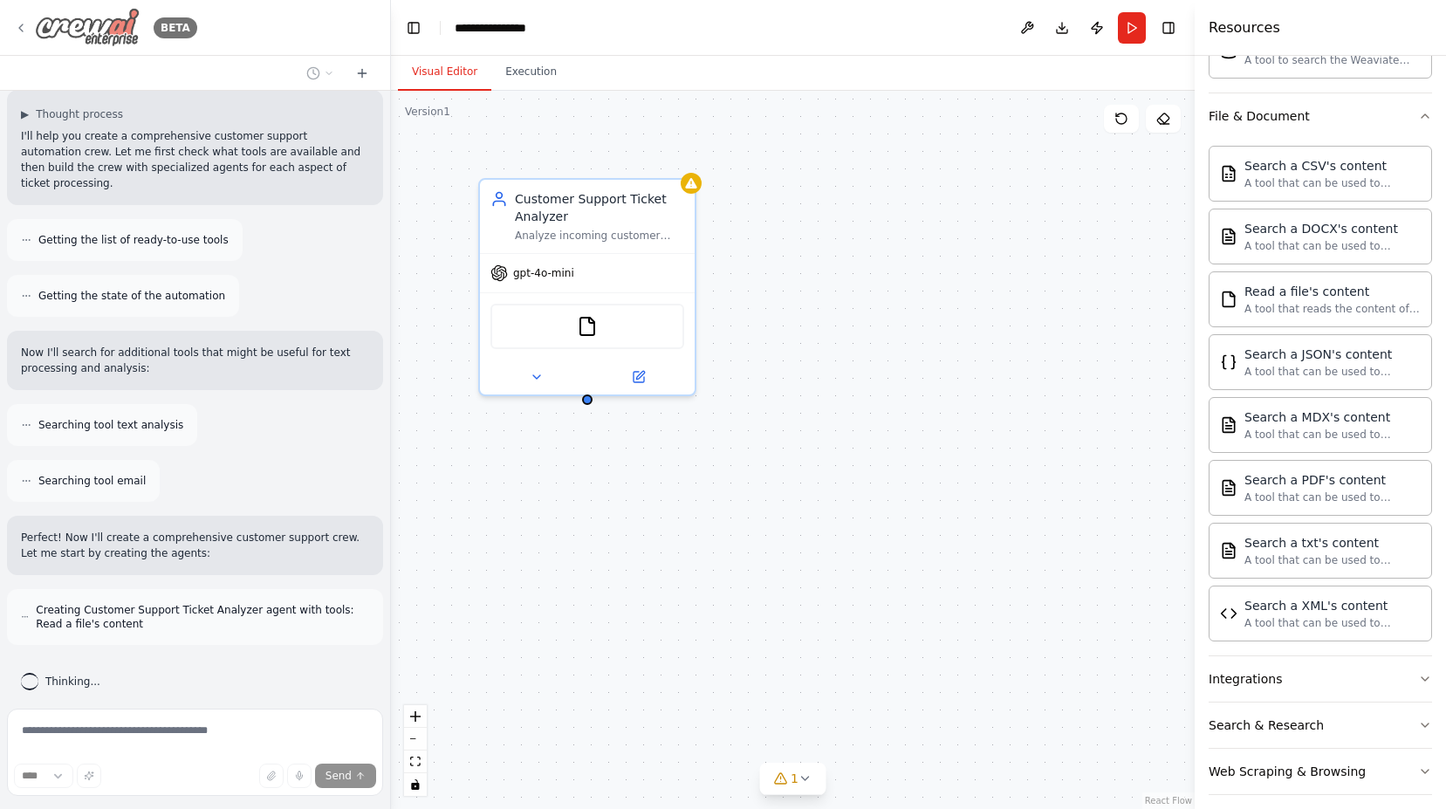
click at [24, 28] on icon at bounding box center [21, 28] width 14 height 14
